Goal: Task Accomplishment & Management: Use online tool/utility

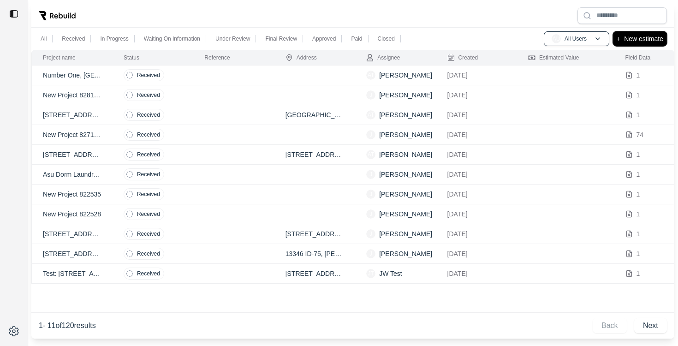
click at [647, 39] on p "New estimate" at bounding box center [643, 38] width 39 height 11
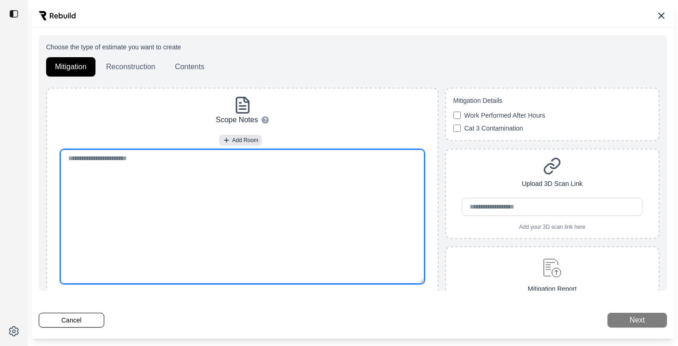
click at [173, 235] on textarea at bounding box center [242, 216] width 364 height 134
paste textarea "**********"
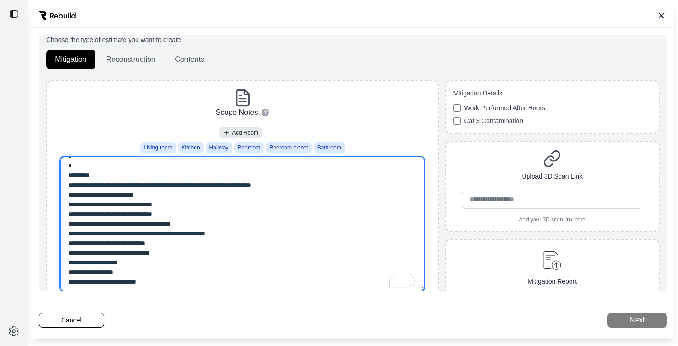
scroll to position [354, 0]
type textarea "**********"
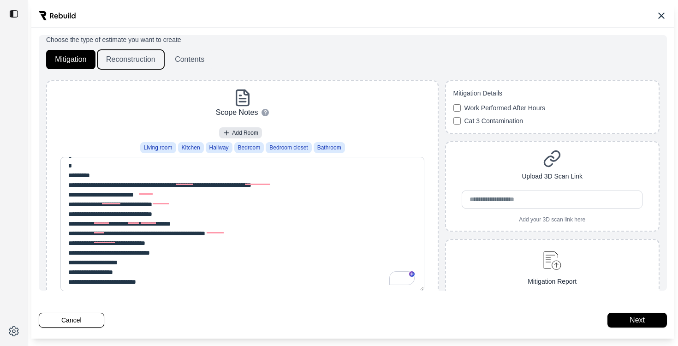
click at [121, 60] on button "Reconstruction" at bounding box center [130, 59] width 67 height 19
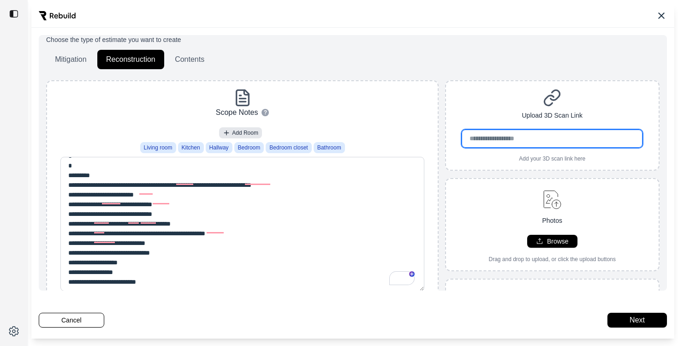
click at [579, 140] on input "url" at bounding box center [552, 139] width 181 height 18
paste input "**********"
type input "**********"
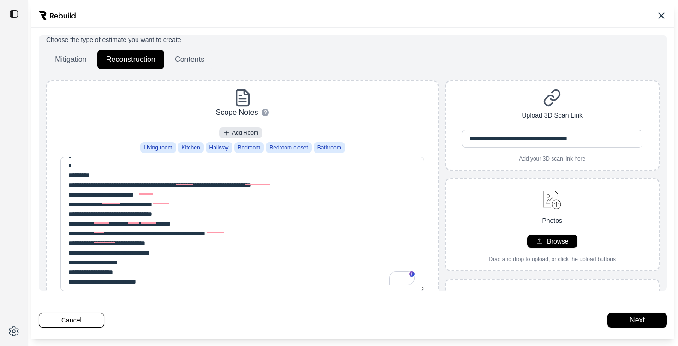
click at [524, 60] on div "Mitigation Reconstruction Contents" at bounding box center [352, 59] width 613 height 19
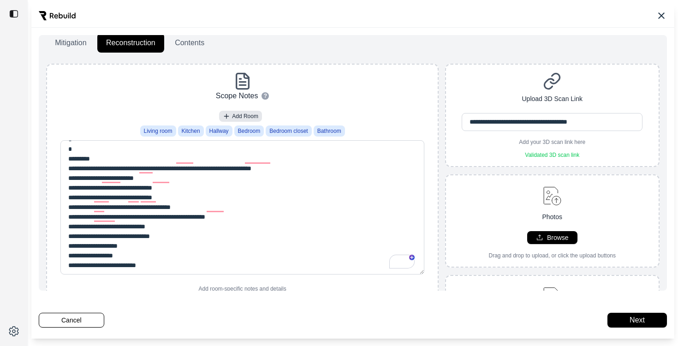
scroll to position [0, 0]
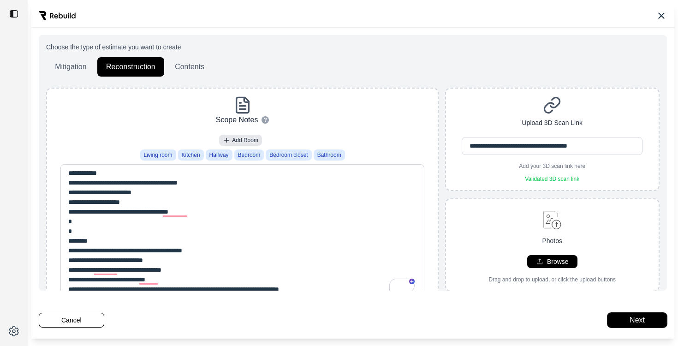
click at [629, 318] on button "Next" at bounding box center [636, 320] width 59 height 15
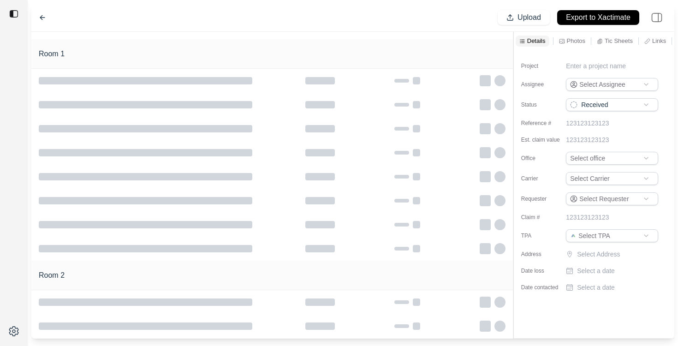
type input "**********"
click at [309, 217] on div at bounding box center [271, 225] width 481 height 24
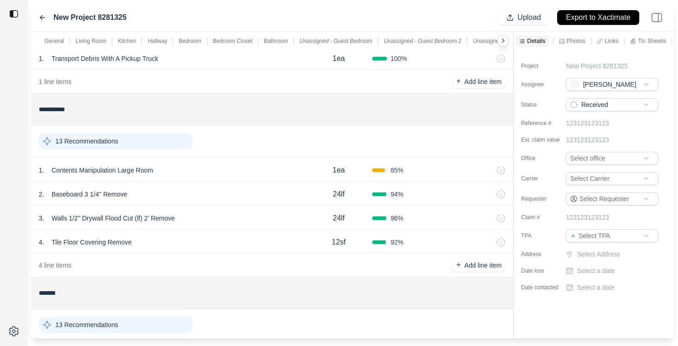
scroll to position [98, 0]
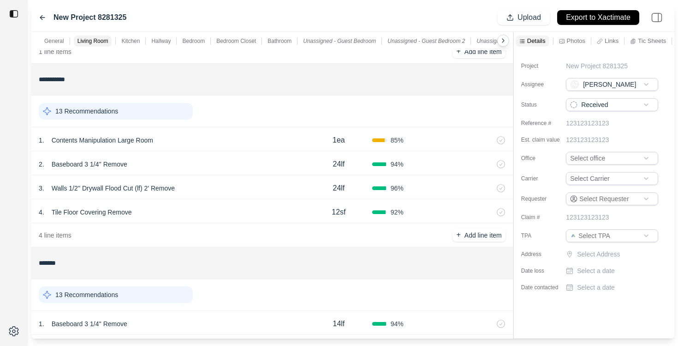
click at [133, 113] on div "13 Recommendations" at bounding box center [116, 111] width 154 height 17
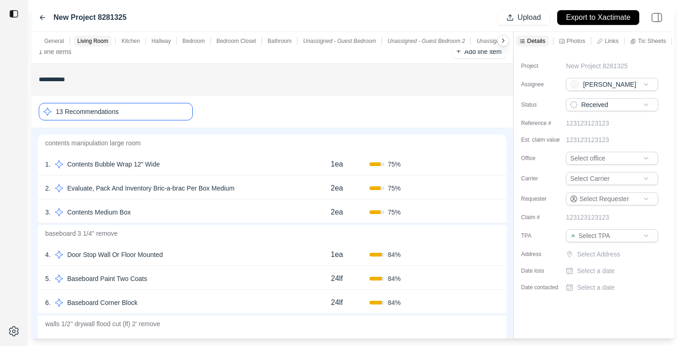
click at [181, 252] on div "4 . Door Stop Wall Or Floor Mounted" at bounding box center [174, 254] width 259 height 13
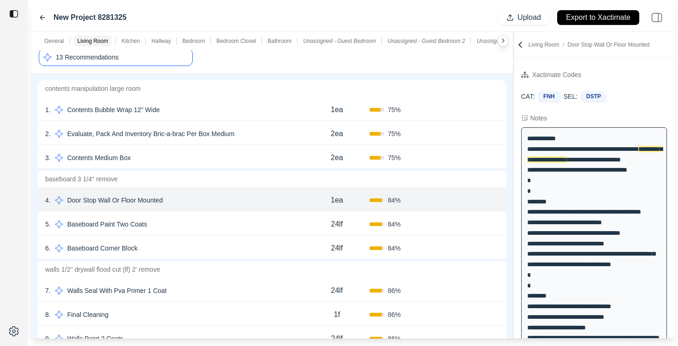
scroll to position [153, 0]
click at [195, 219] on div "5 . Baseboard Paint Two Coats" at bounding box center [174, 223] width 259 height 13
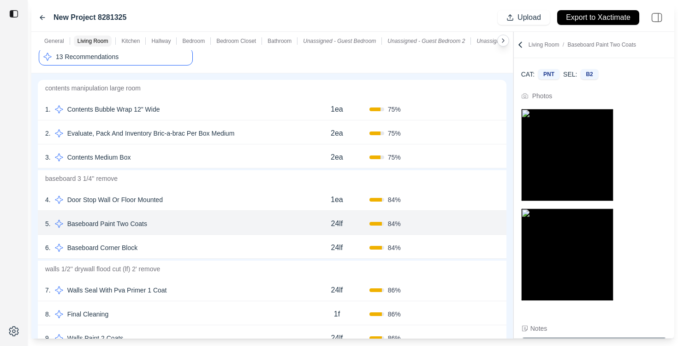
scroll to position [0, 0]
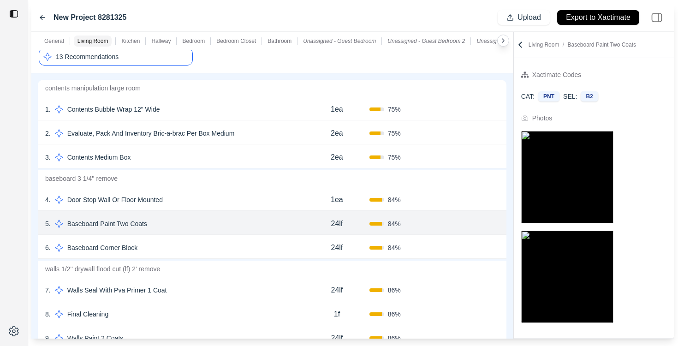
click at [146, 246] on div "6 . Baseboard Corner Block" at bounding box center [174, 247] width 259 height 13
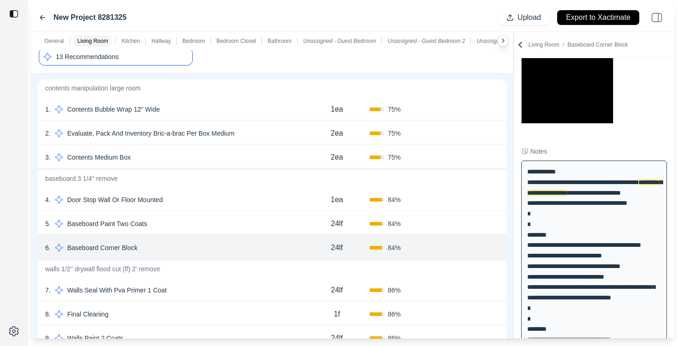
scroll to position [204, 0]
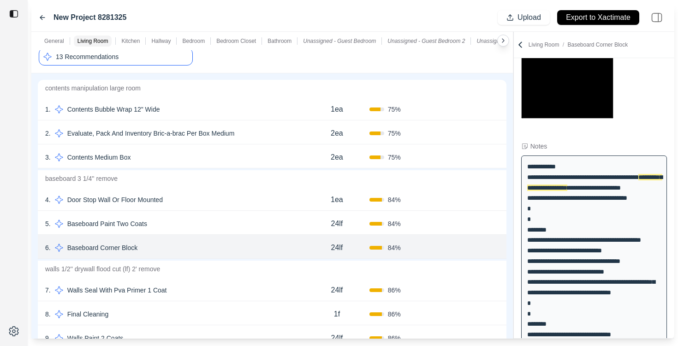
click at [183, 289] on div "7 . Walls Seal With Pva Primer 1 Coat" at bounding box center [174, 290] width 259 height 13
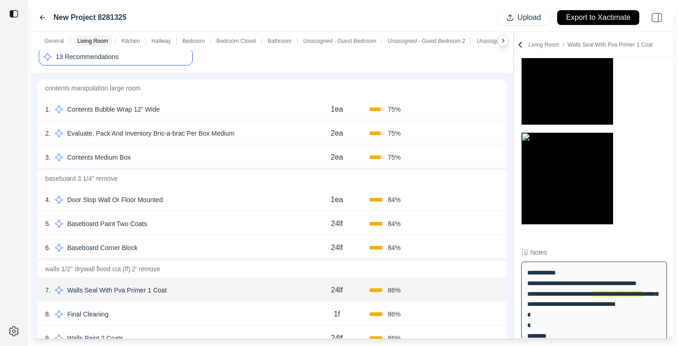
scroll to position [90, 0]
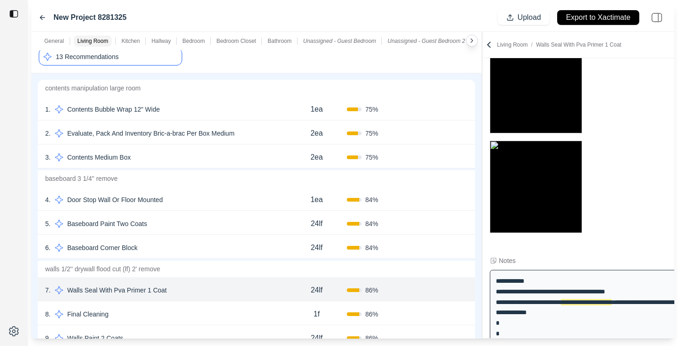
click at [557, 195] on div "**********" at bounding box center [352, 185] width 643 height 307
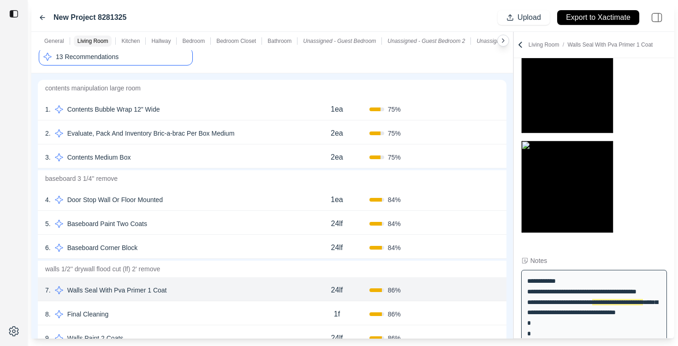
click at [579, 92] on img at bounding box center [567, 87] width 92 height 92
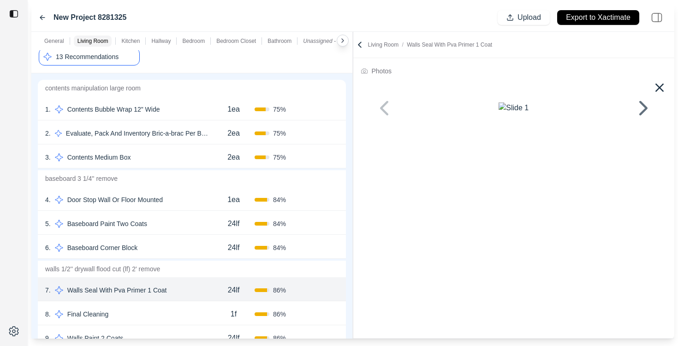
click at [350, 153] on div "**********" at bounding box center [352, 185] width 643 height 307
click at [643, 119] on icon at bounding box center [643, 108] width 22 height 22
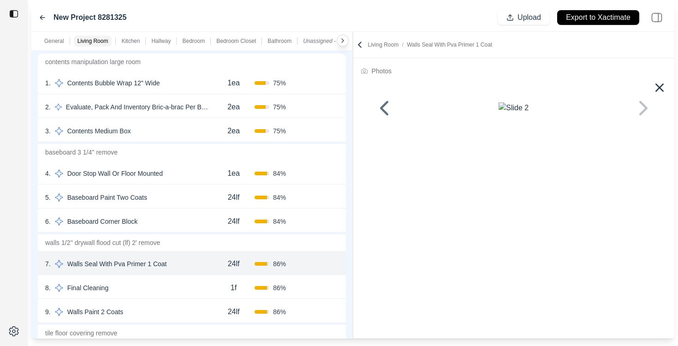
click at [138, 289] on div "8 . Final Cleaning" at bounding box center [128, 287] width 167 height 13
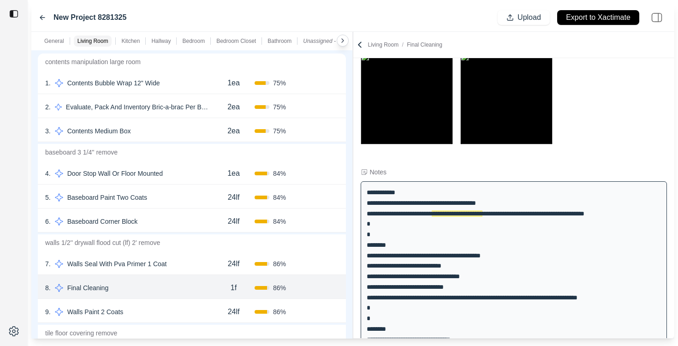
scroll to position [105, 0]
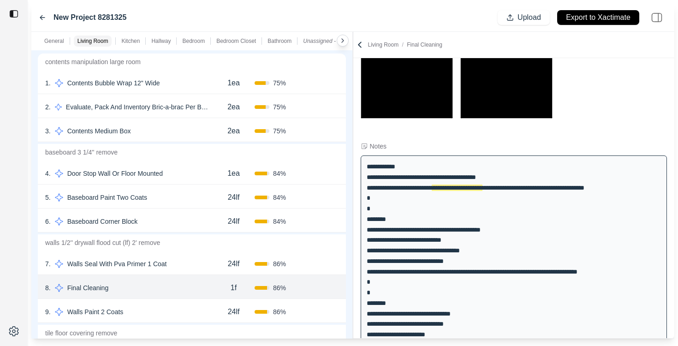
click at [183, 263] on div "7 . Walls Seal With Pva Primer 1 Coat" at bounding box center [128, 263] width 167 height 13
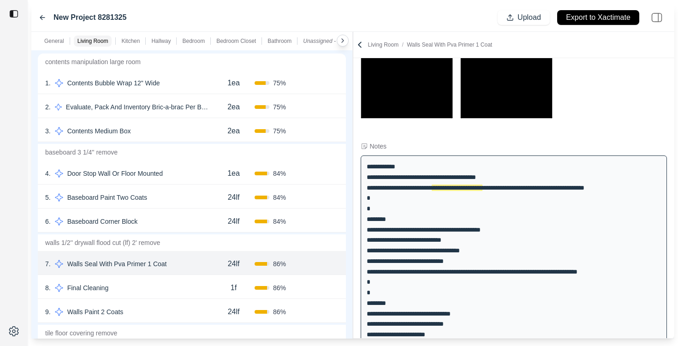
click at [424, 95] on img at bounding box center [407, 72] width 92 height 92
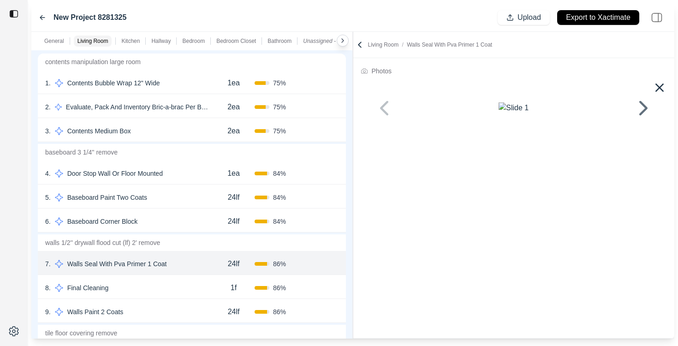
click at [362, 42] on icon at bounding box center [359, 44] width 9 height 9
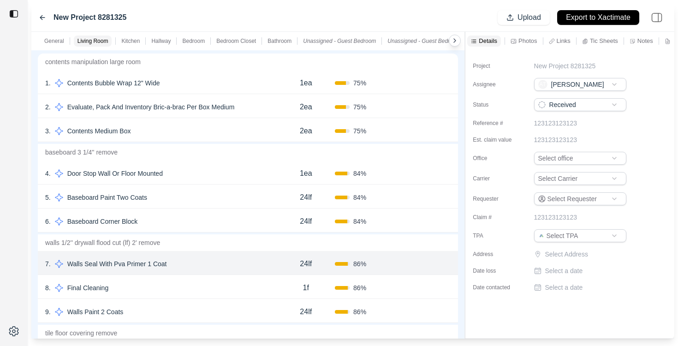
click at [465, 96] on div at bounding box center [465, 185] width 0 height 307
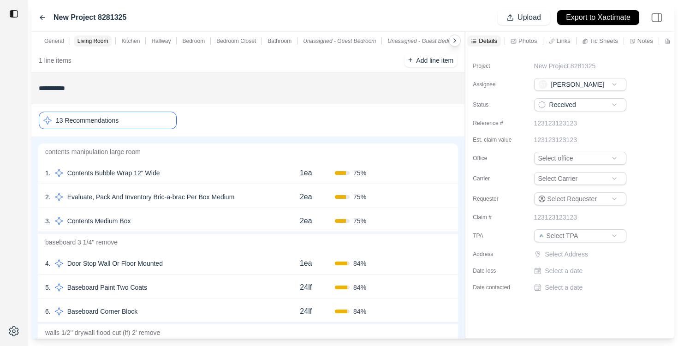
scroll to position [89, 0]
click at [152, 119] on div "13 Recommendations" at bounding box center [108, 121] width 138 height 18
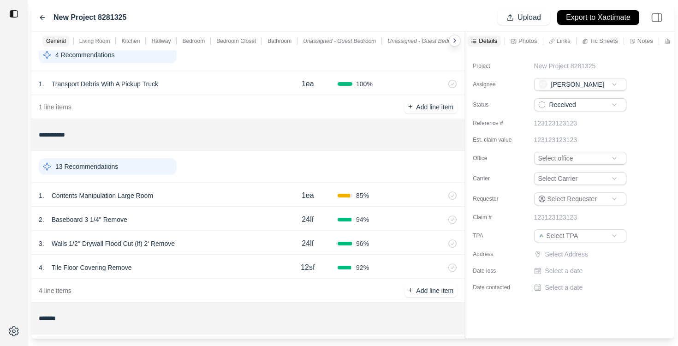
scroll to position [43, 0]
